Goal: Information Seeking & Learning: Learn about a topic

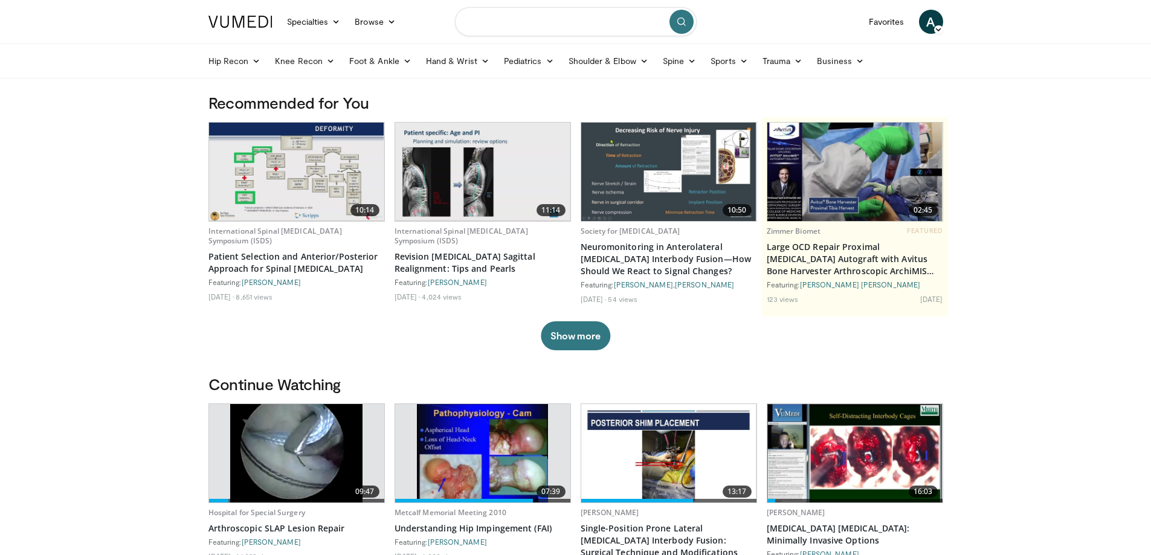
click at [492, 33] on input "Search topics, interventions" at bounding box center [576, 21] width 242 height 29
type input "**********"
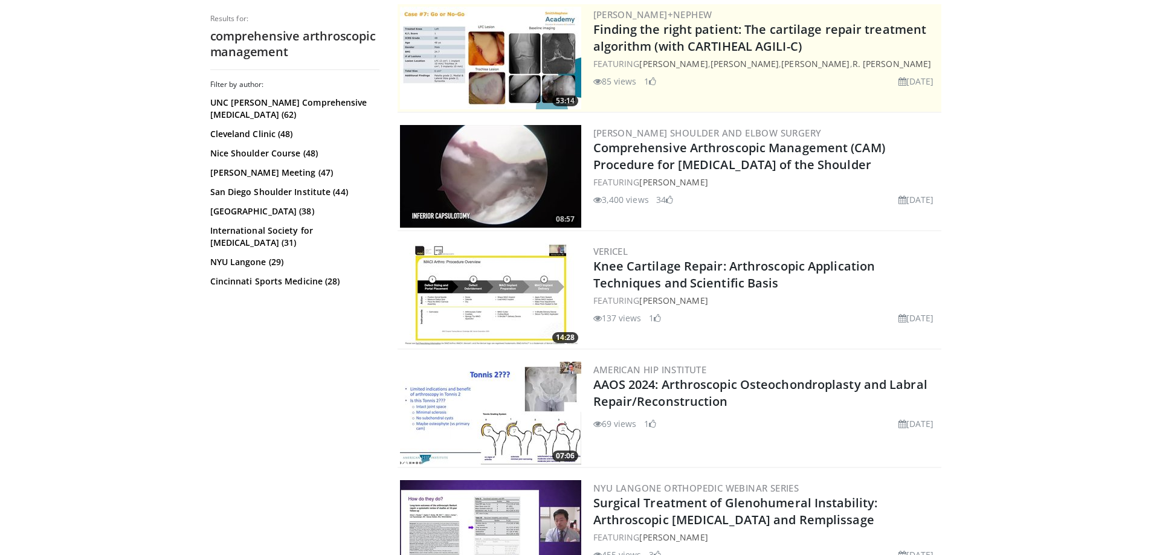
scroll to position [483, 0]
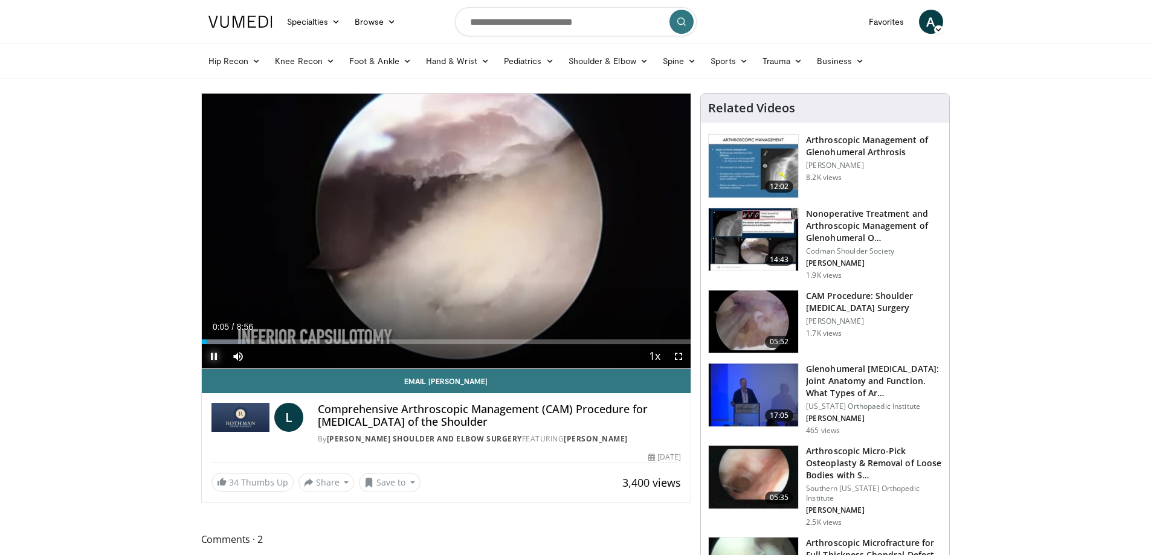
click at [216, 355] on span "Video Player" at bounding box center [214, 356] width 24 height 24
click at [259, 356] on div "23%" at bounding box center [270, 356] width 34 height 4
click at [207, 353] on span "Video Player" at bounding box center [214, 356] width 24 height 24
click at [262, 354] on div "Volume Level" at bounding box center [257, 356] width 9 height 4
click at [244, 340] on div "Progress Bar" at bounding box center [243, 342] width 1 height 5
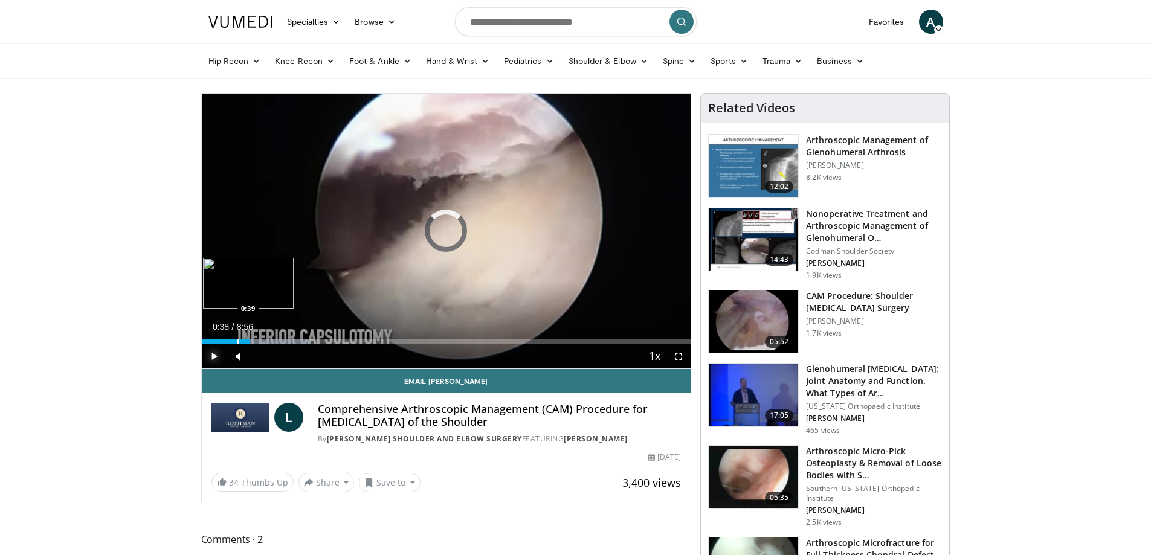
click at [237, 340] on div "Progress Bar" at bounding box center [237, 342] width 1 height 5
click at [265, 343] on div "Progress Bar" at bounding box center [265, 342] width 1 height 5
click at [347, 340] on div "Progress Bar" at bounding box center [347, 342] width 1 height 5
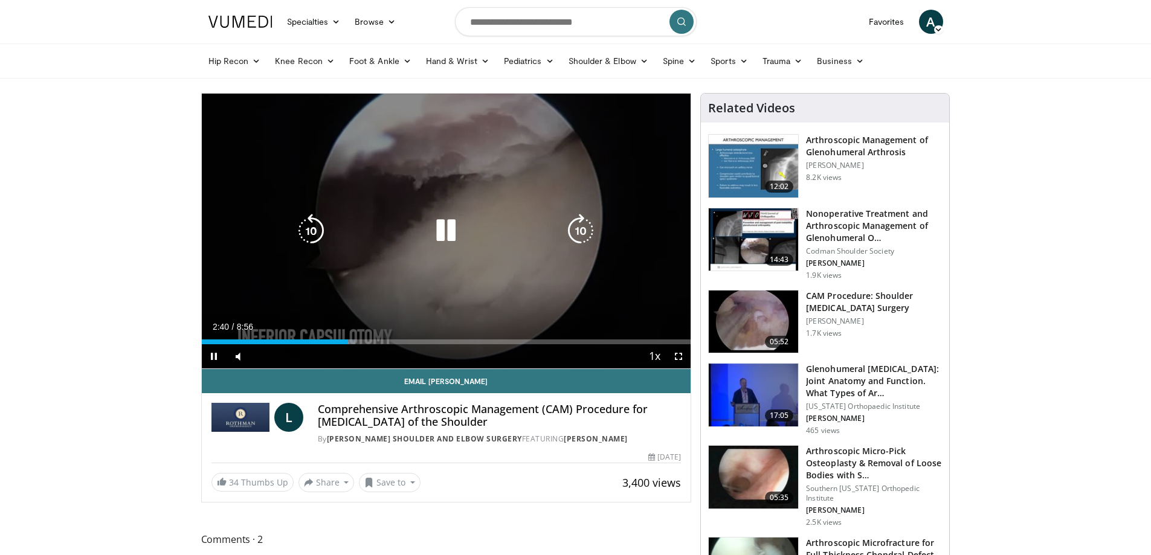
click at [394, 252] on div "10 seconds Tap to unmute" at bounding box center [446, 231] width 489 height 275
